Goal: Task Accomplishment & Management: Complete application form

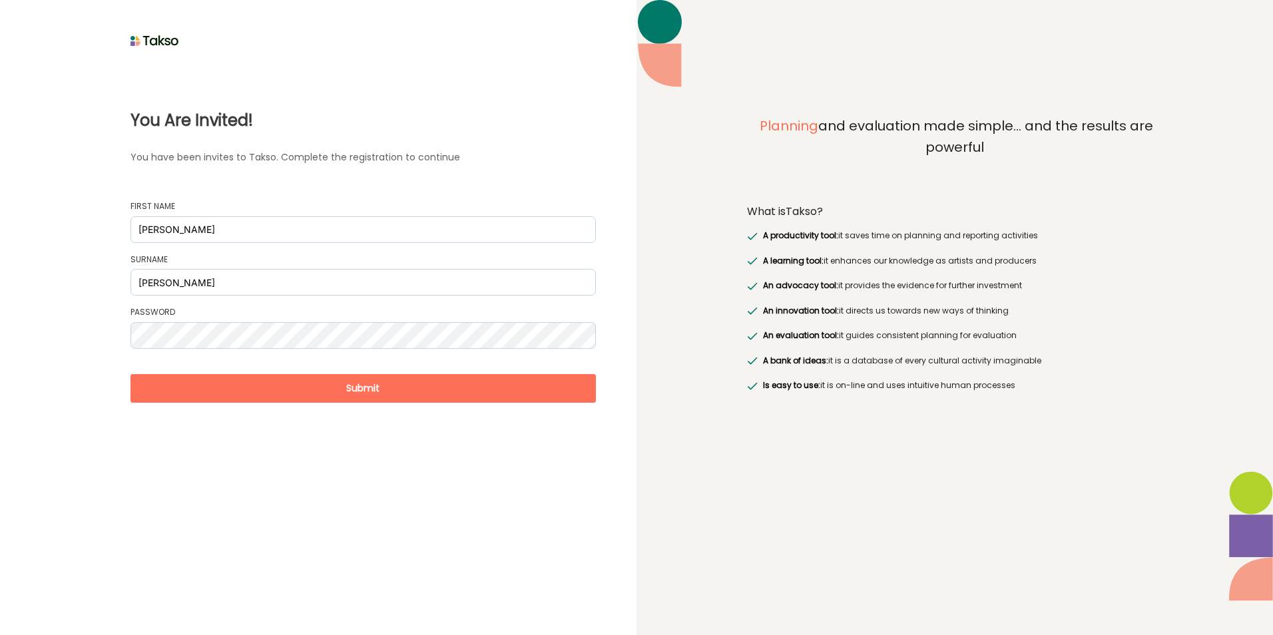
click at [356, 389] on button "Submit" at bounding box center [363, 388] width 465 height 29
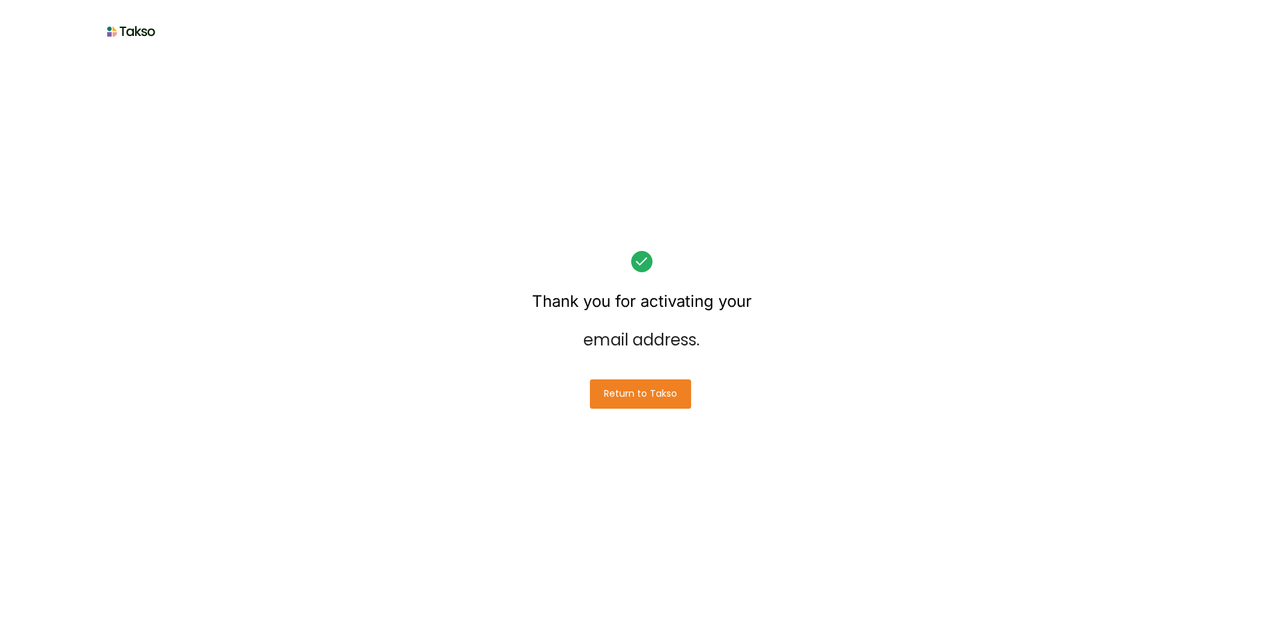
click at [627, 392] on button "Return to Takso" at bounding box center [640, 394] width 101 height 29
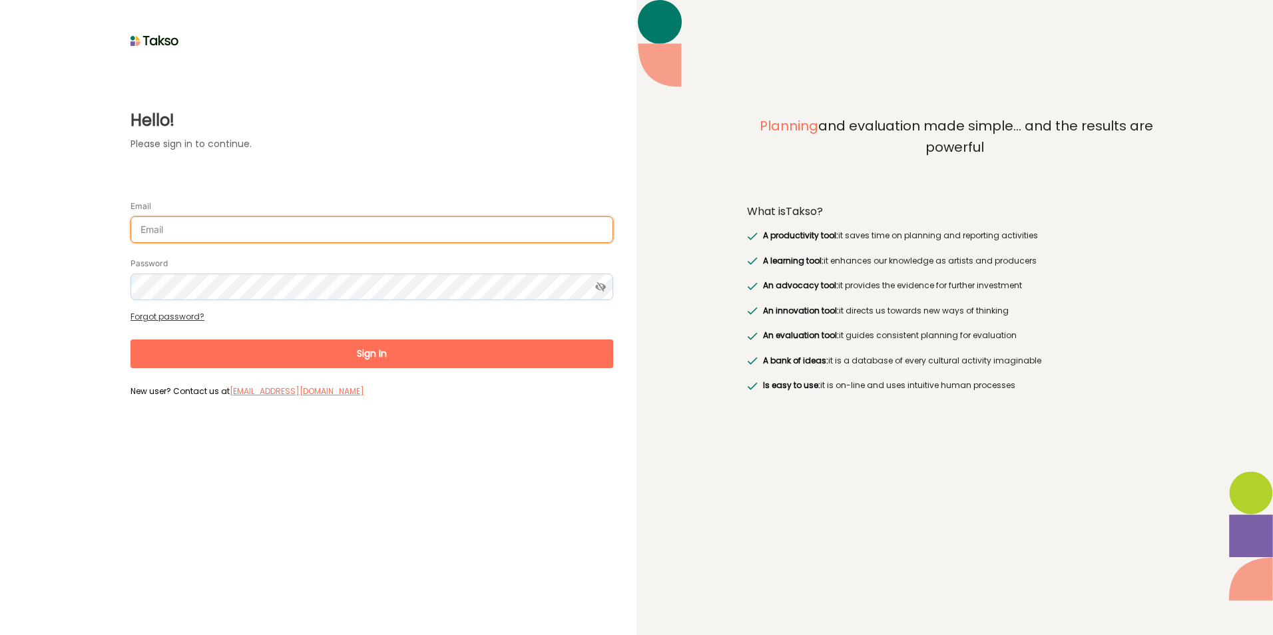
type input "[PERSON_NAME]"
